Goal: Information Seeking & Learning: Learn about a topic

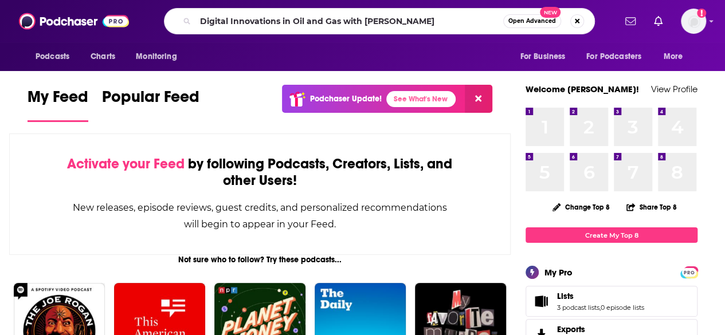
type input "Digital Innovations in Oil and Gas with [PERSON_NAME]"
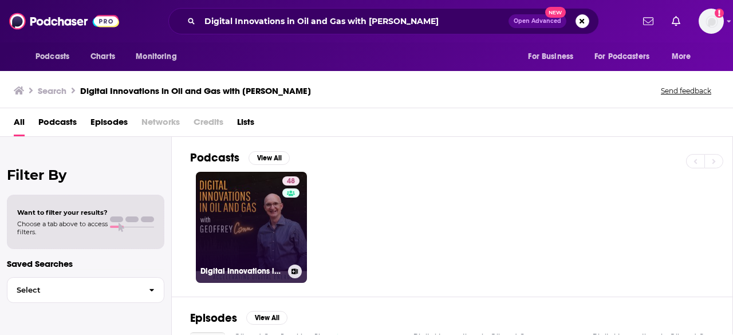
click at [228, 210] on link "48 Digital Innovations in Oil and Gas with [PERSON_NAME]" at bounding box center [251, 227] width 111 height 111
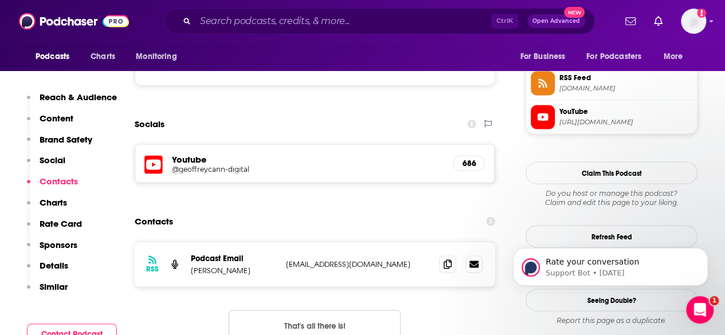
scroll to position [1045, 0]
click at [443, 254] on span at bounding box center [447, 262] width 17 height 17
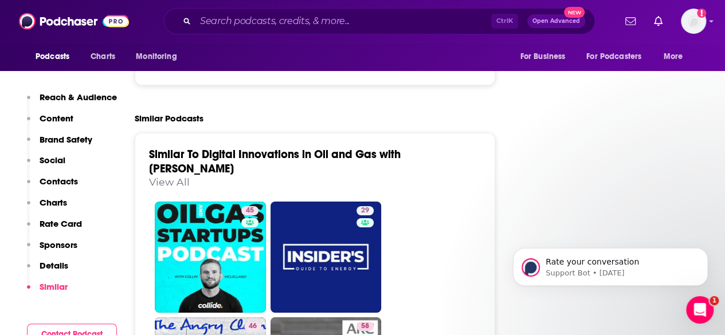
scroll to position [1953, 0]
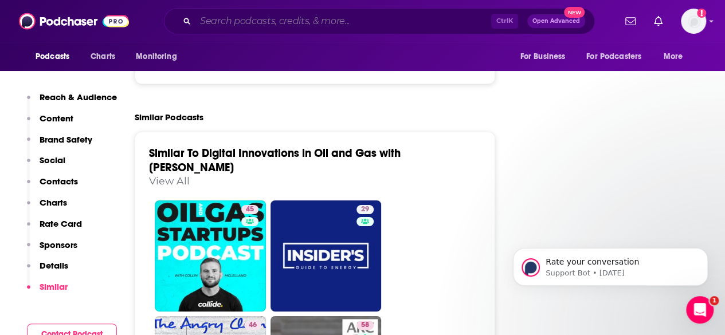
click at [262, 18] on input "Search podcasts, credits, & more..." at bounding box center [343, 21] width 296 height 18
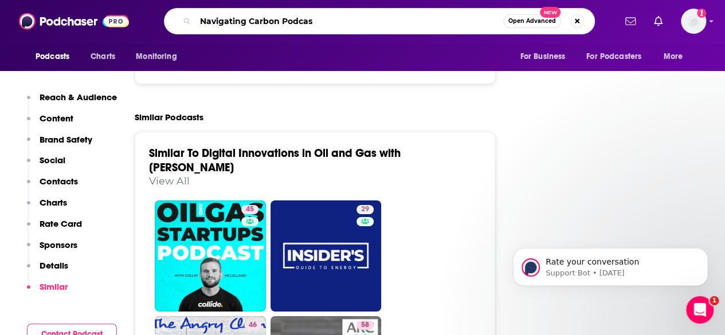
type input "Navigating Carbon Podcast"
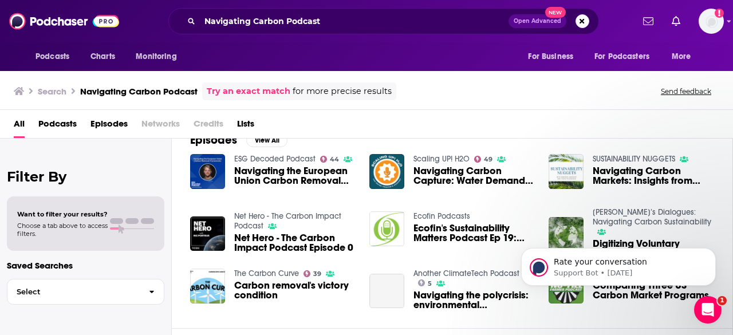
scroll to position [166, 0]
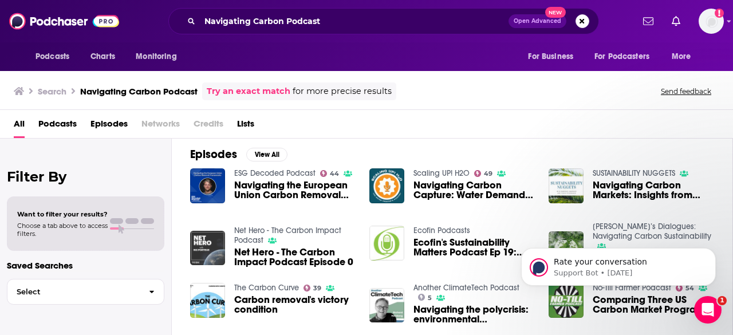
click at [206, 240] on img "Net Hero - The Carbon Impact Podcast Episode 0" at bounding box center [207, 248] width 35 height 35
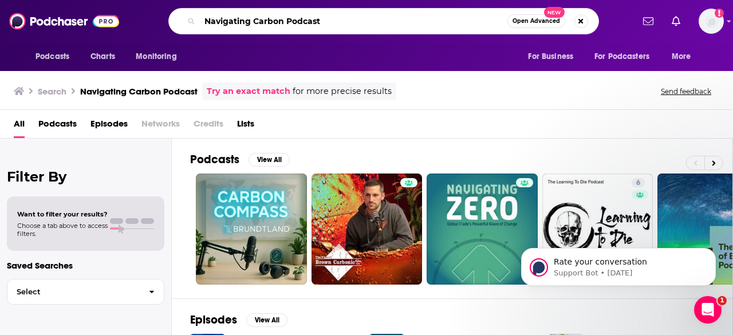
click at [348, 19] on input "Navigating Carbon Podcast" at bounding box center [354, 21] width 308 height 18
type input "Navigating Carbon"
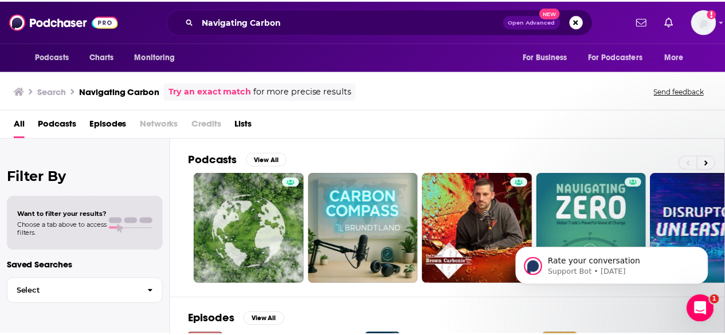
scroll to position [164, 0]
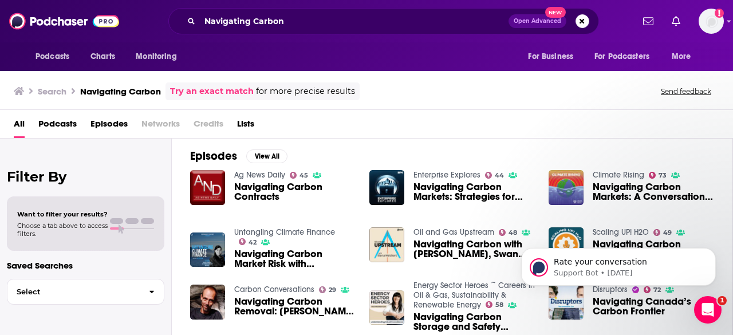
click at [355, 151] on div "Episodes View All Ag News Daily 45 Navigating Carbon Contracts Enterprise Explo…" at bounding box center [452, 240] width 561 height 210
click at [398, 196] on img "Navigating Carbon Markets: Strategies for Malaysian Businesses" at bounding box center [386, 187] width 35 height 35
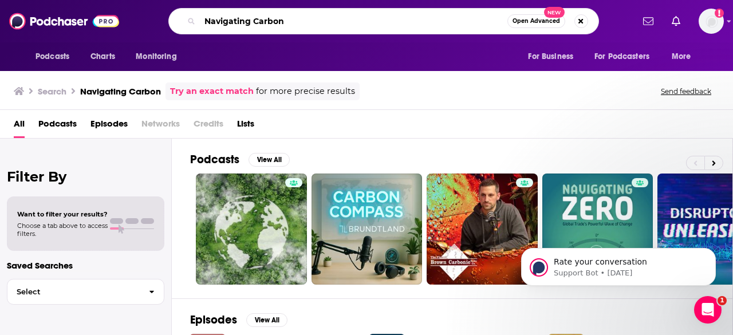
drag, startPoint x: 204, startPoint y: 19, endPoint x: 308, endPoint y: 25, distance: 104.4
click at [308, 25] on input "Navigating Carbon" at bounding box center [354, 21] width 308 height 18
type input "climate one"
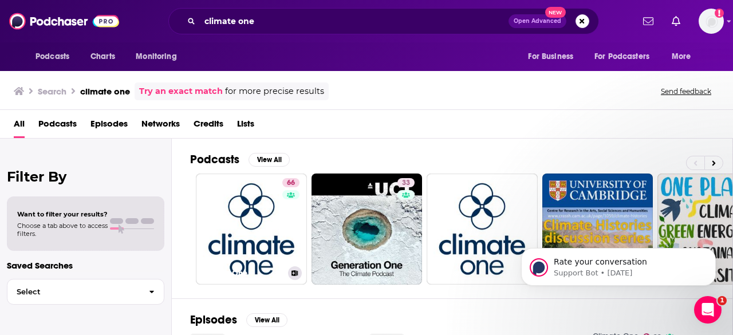
click at [270, 210] on link "66 Climate One" at bounding box center [251, 229] width 111 height 111
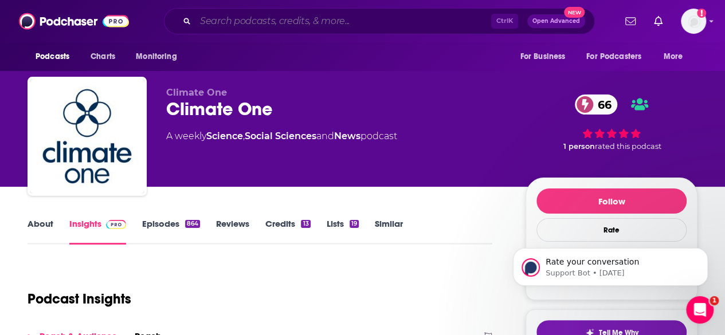
click at [249, 18] on input "Search podcasts, credits, & more..." at bounding box center [343, 21] width 296 height 18
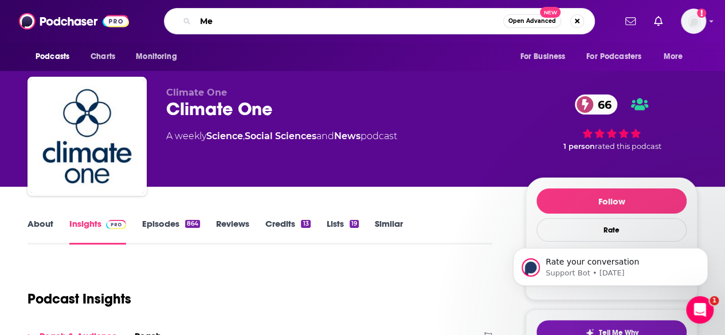
type input "M"
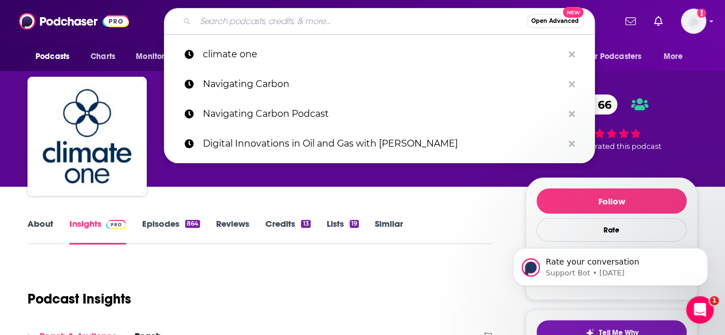
click at [246, 275] on div "Podcast Insights" at bounding box center [254, 292] width 455 height 58
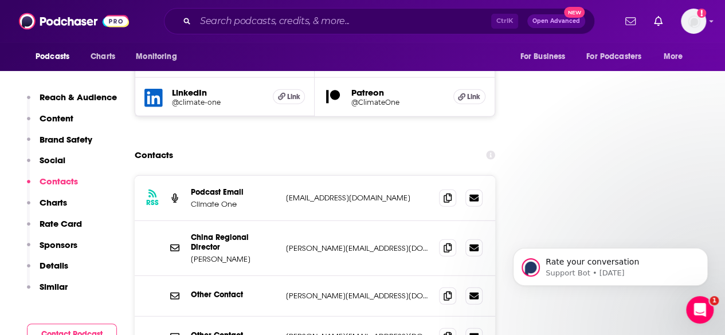
scroll to position [1401, 0]
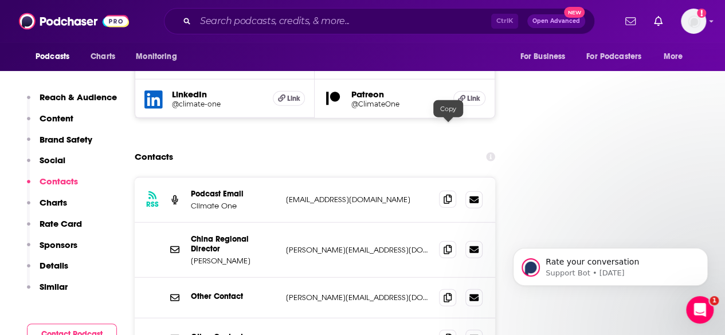
click at [446, 195] on icon at bounding box center [447, 199] width 8 height 9
click at [275, 17] on input "Search podcasts, credits, & more..." at bounding box center [343, 21] width 296 height 18
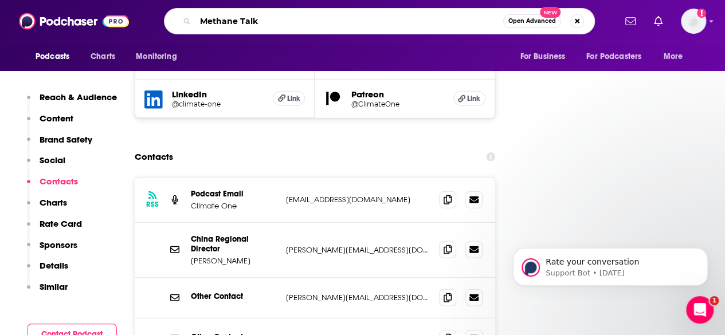
type input "Methane Talks"
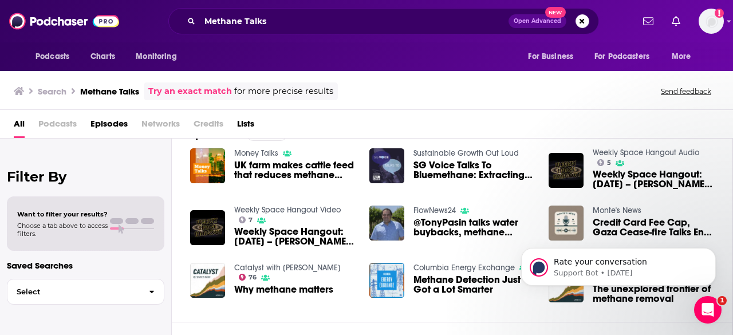
scroll to position [26, 0]
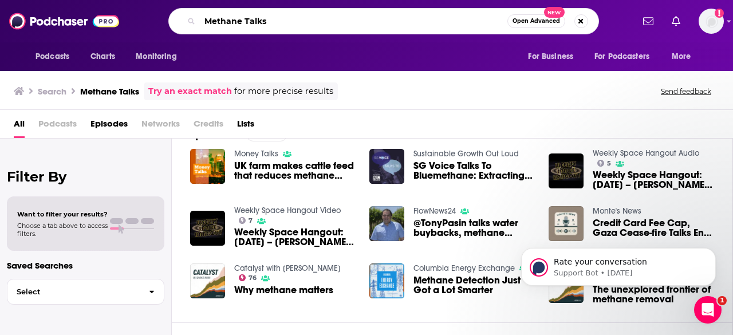
drag, startPoint x: 273, startPoint y: 19, endPoint x: 207, endPoint y: 21, distance: 65.9
click at [207, 21] on input "Methane Talks" at bounding box center [354, 21] width 308 height 18
type input "World Oil Deep Dive"
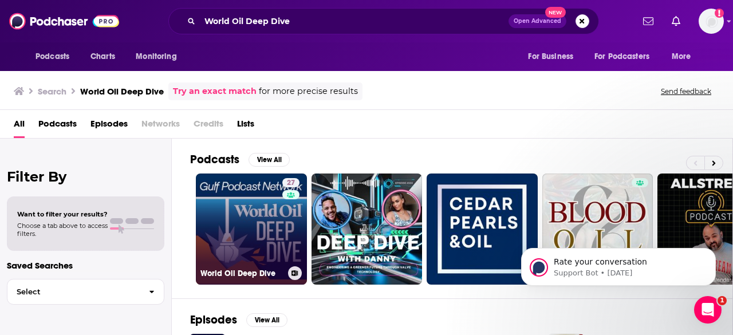
click at [246, 211] on link "27 World Oil Deep Dive" at bounding box center [251, 229] width 111 height 111
